Goal: Task Accomplishment & Management: Use online tool/utility

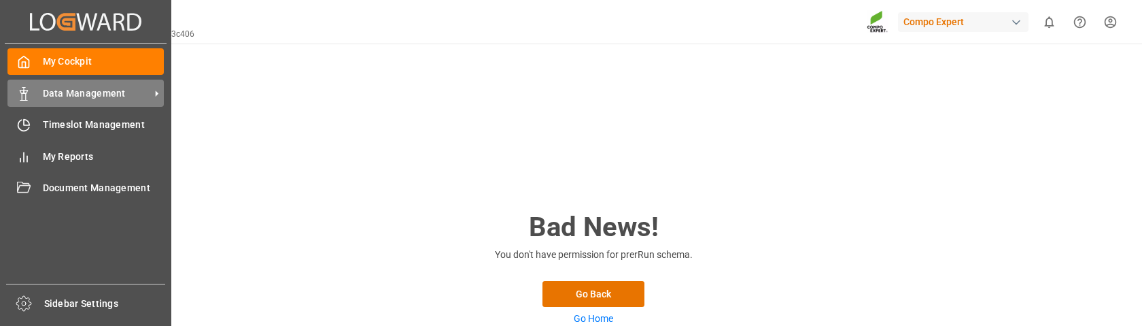
click at [41, 92] on div "Data Management Data Management" at bounding box center [85, 93] width 156 height 27
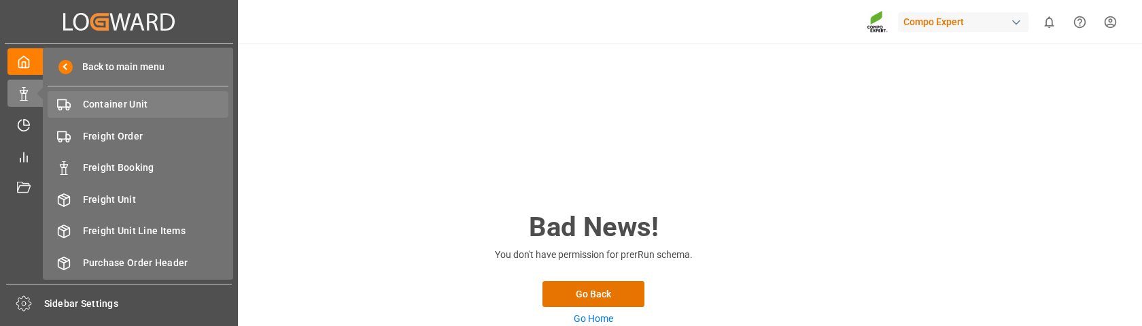
click at [111, 105] on span "Container Unit" at bounding box center [156, 104] width 146 height 14
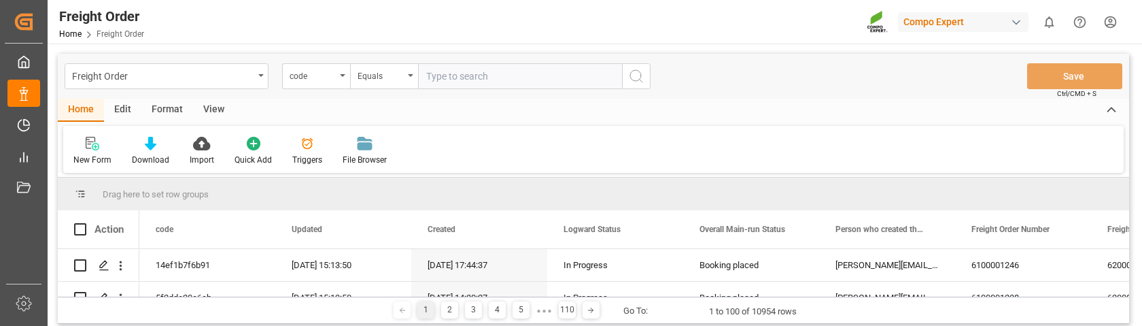
click at [461, 73] on input "text" at bounding box center [520, 76] width 204 height 26
type input "892cee23c406"
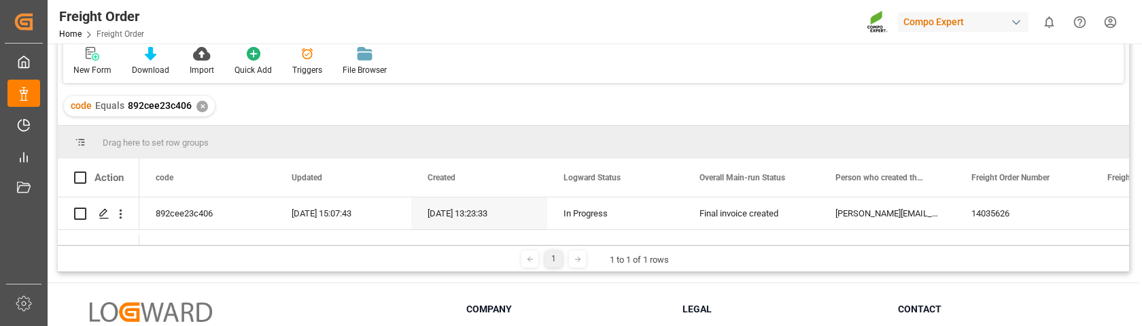
scroll to position [129, 0]
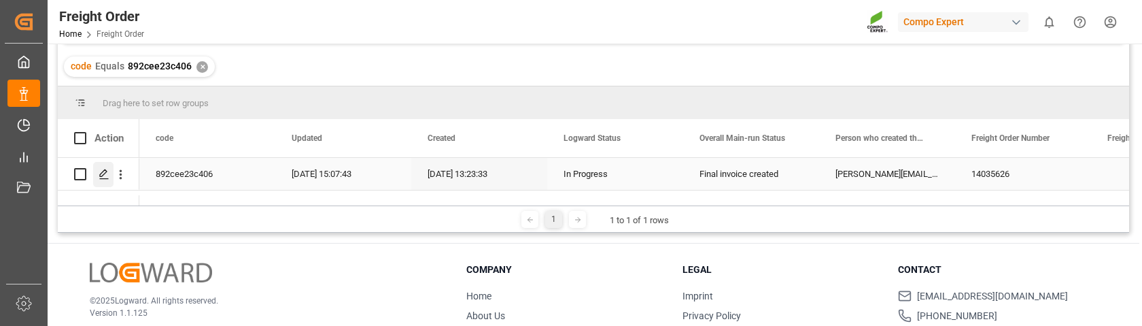
click at [103, 173] on icon "Press SPACE to select this row." at bounding box center [104, 174] width 11 height 11
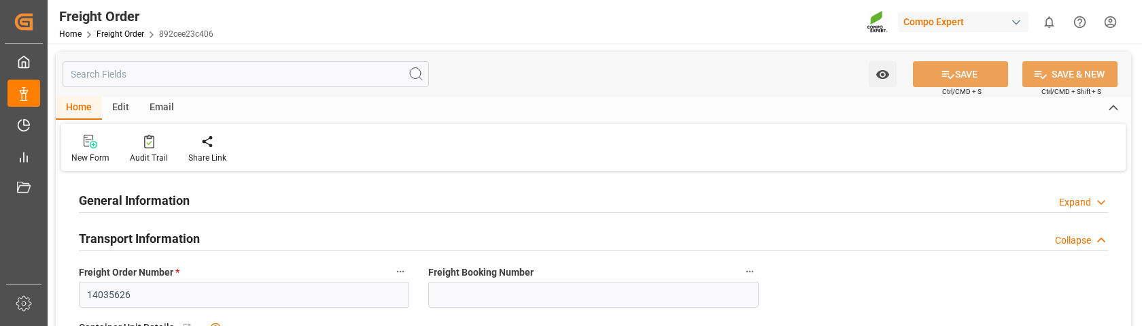
type input "[DATE] 00:00"
type input "[DATE] 08:54"
click at [135, 34] on link "Freight Order" at bounding box center [120, 34] width 48 height 10
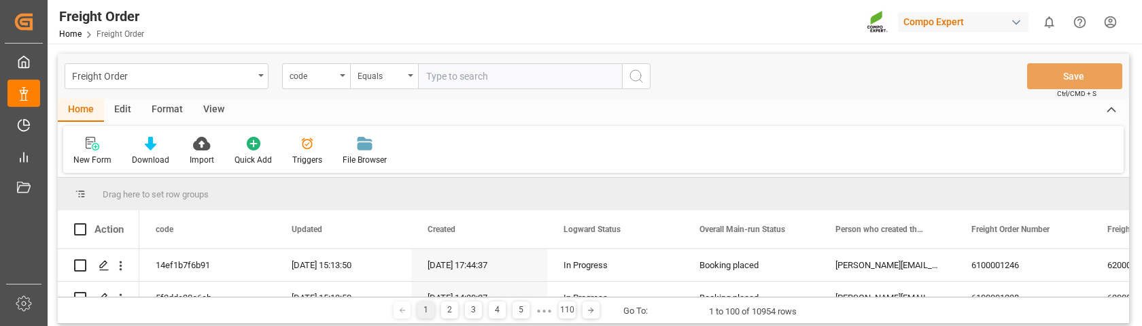
click at [131, 105] on div "Edit" at bounding box center [122, 110] width 37 height 23
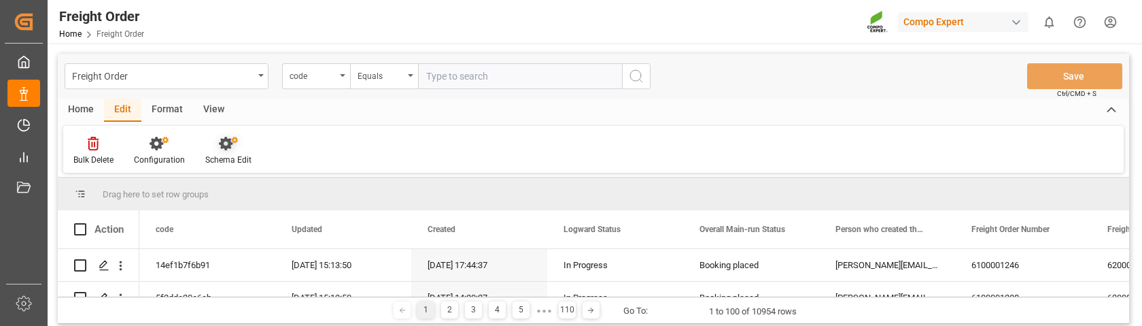
click at [220, 152] on div "Schema Edit" at bounding box center [228, 151] width 67 height 30
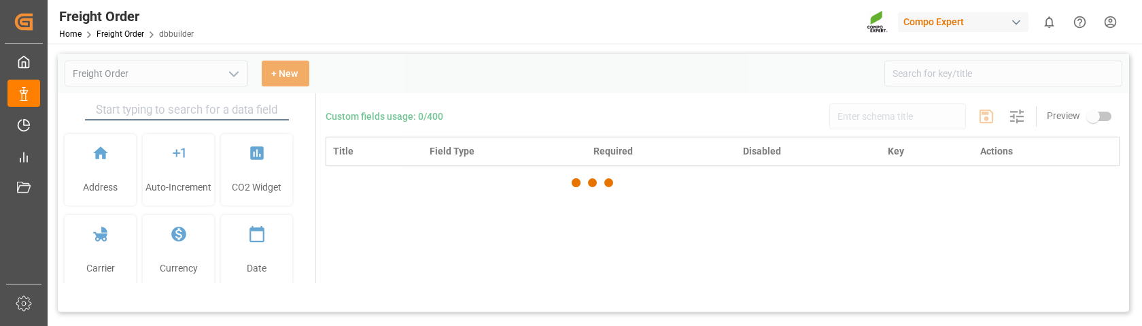
type input "Freight Order"
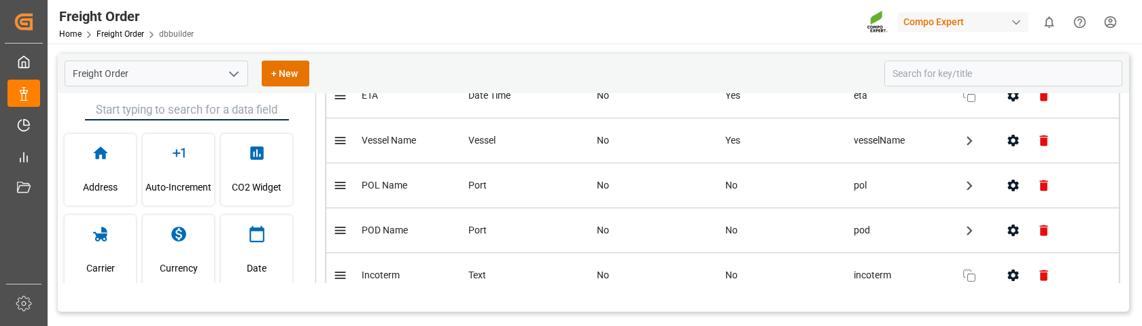
scroll to position [1772, 0]
